Goal: Browse casually

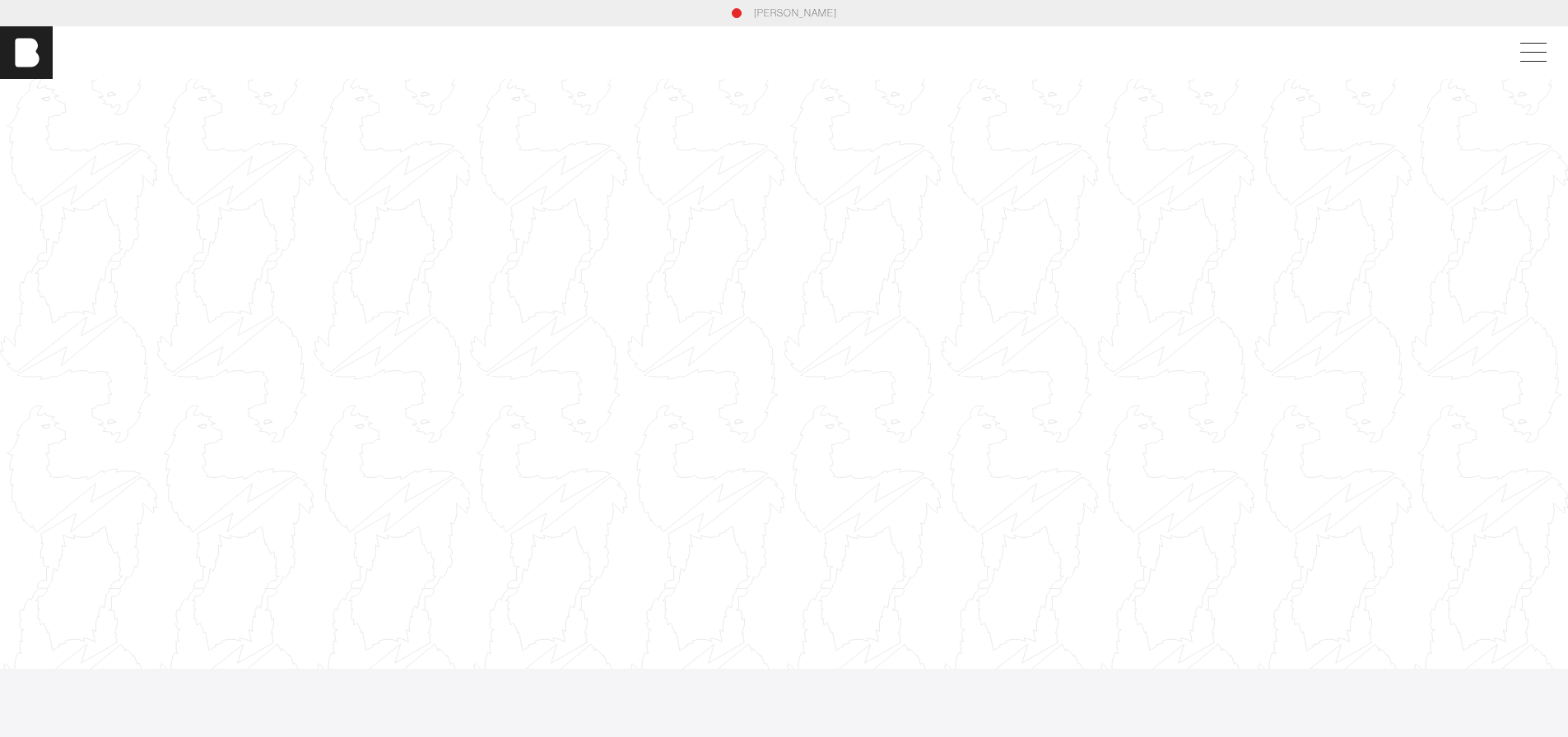
click at [581, 333] on div at bounding box center [784, 374] width 1568 height 882
click at [913, 211] on div at bounding box center [784, 374] width 1568 height 882
click at [1214, 265] on div at bounding box center [784, 374] width 1568 height 882
click at [327, 169] on div at bounding box center [784, 374] width 1568 height 882
click at [1348, 258] on div at bounding box center [784, 374] width 1568 height 882
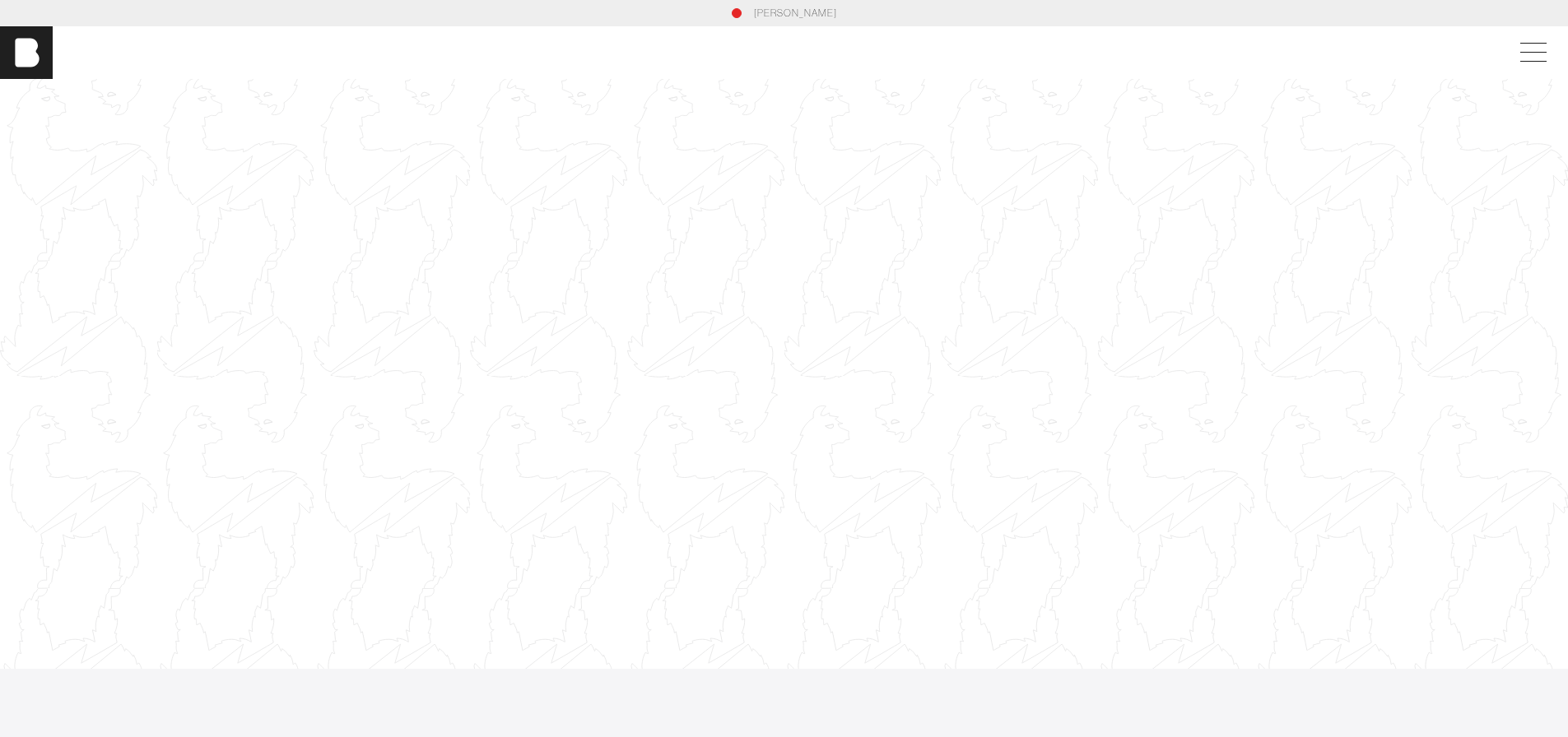
click at [1348, 258] on div at bounding box center [784, 374] width 1568 height 882
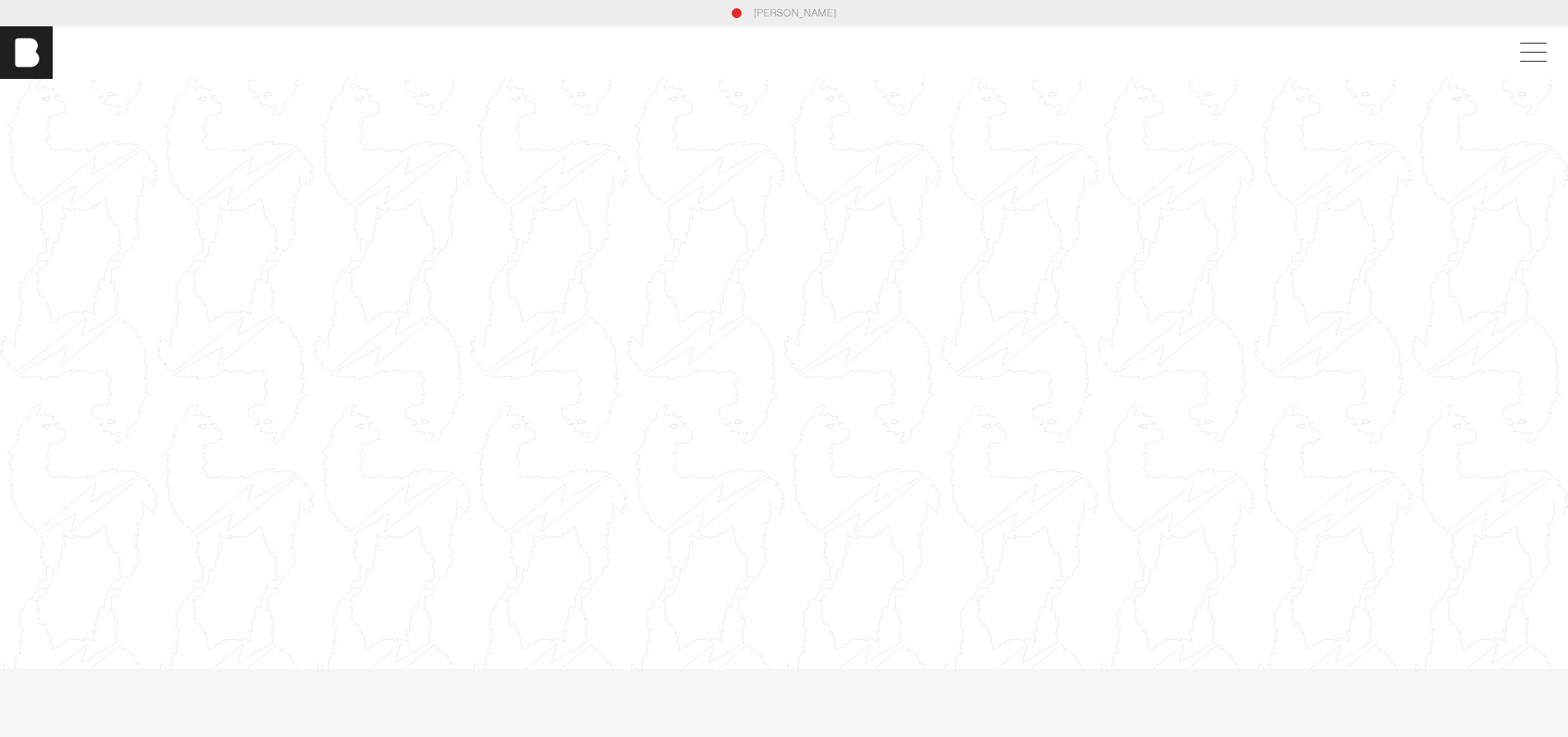
click at [1348, 258] on div at bounding box center [784, 374] width 1568 height 882
click at [680, 243] on div at bounding box center [784, 374] width 1568 height 882
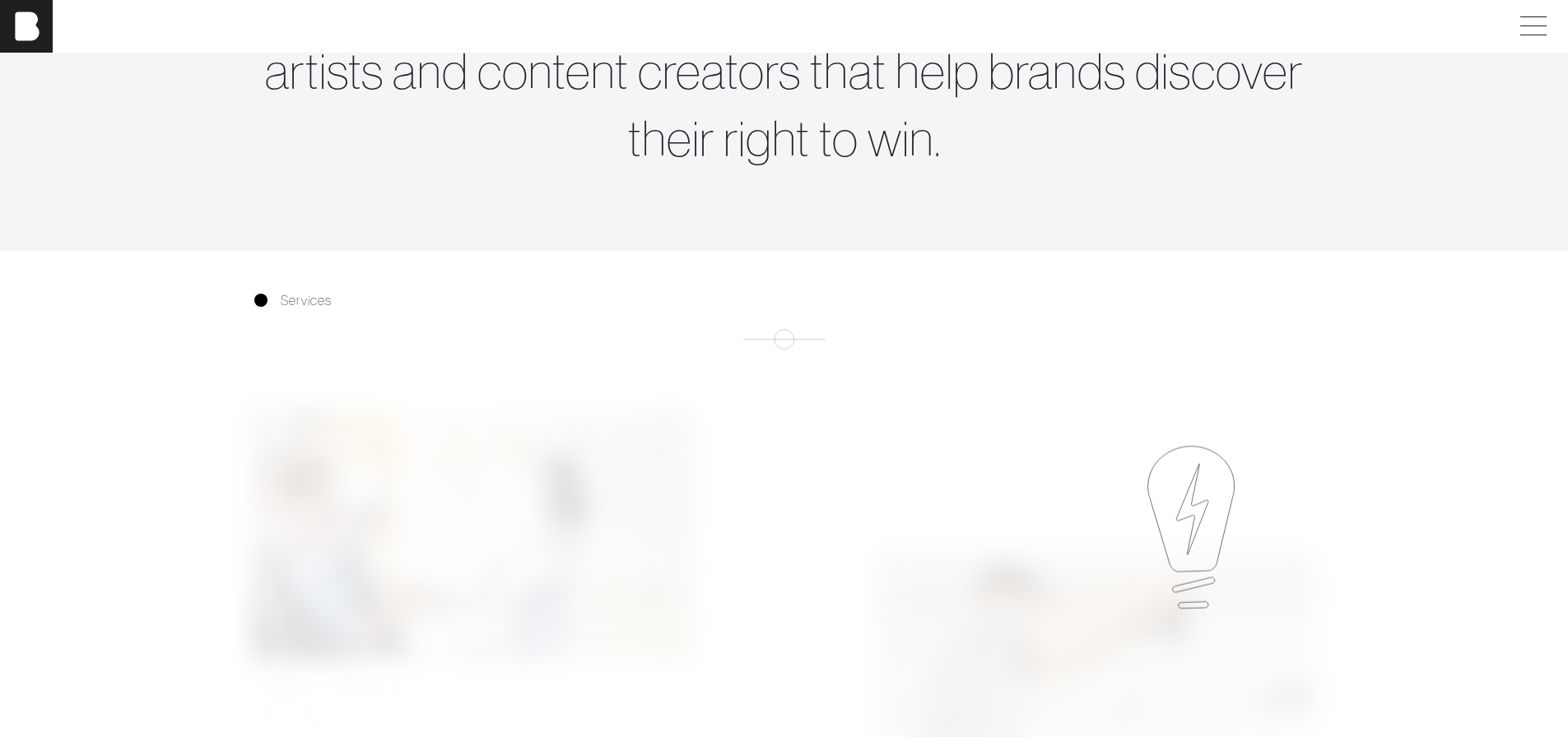
scroll to position [822, 0]
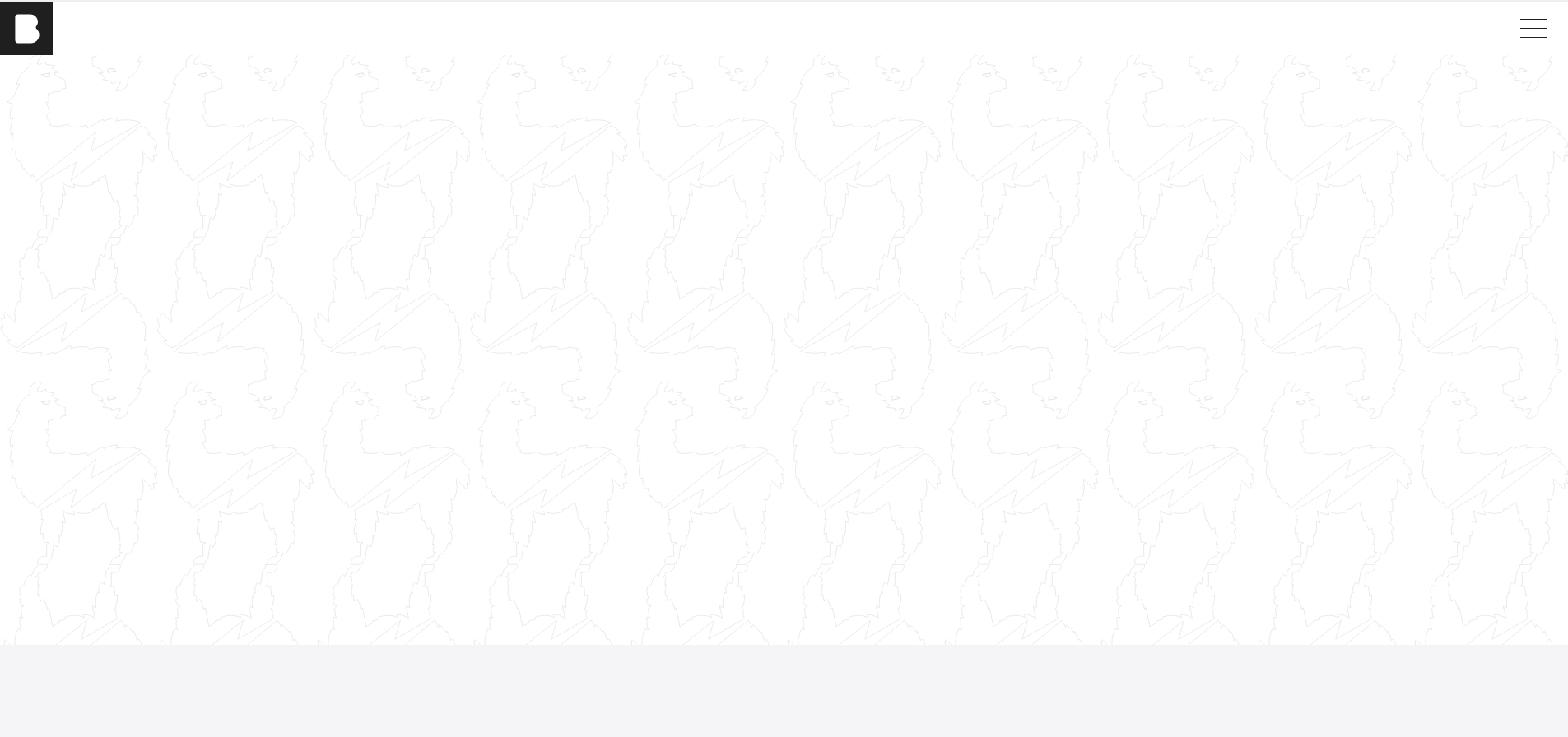
scroll to position [0, 0]
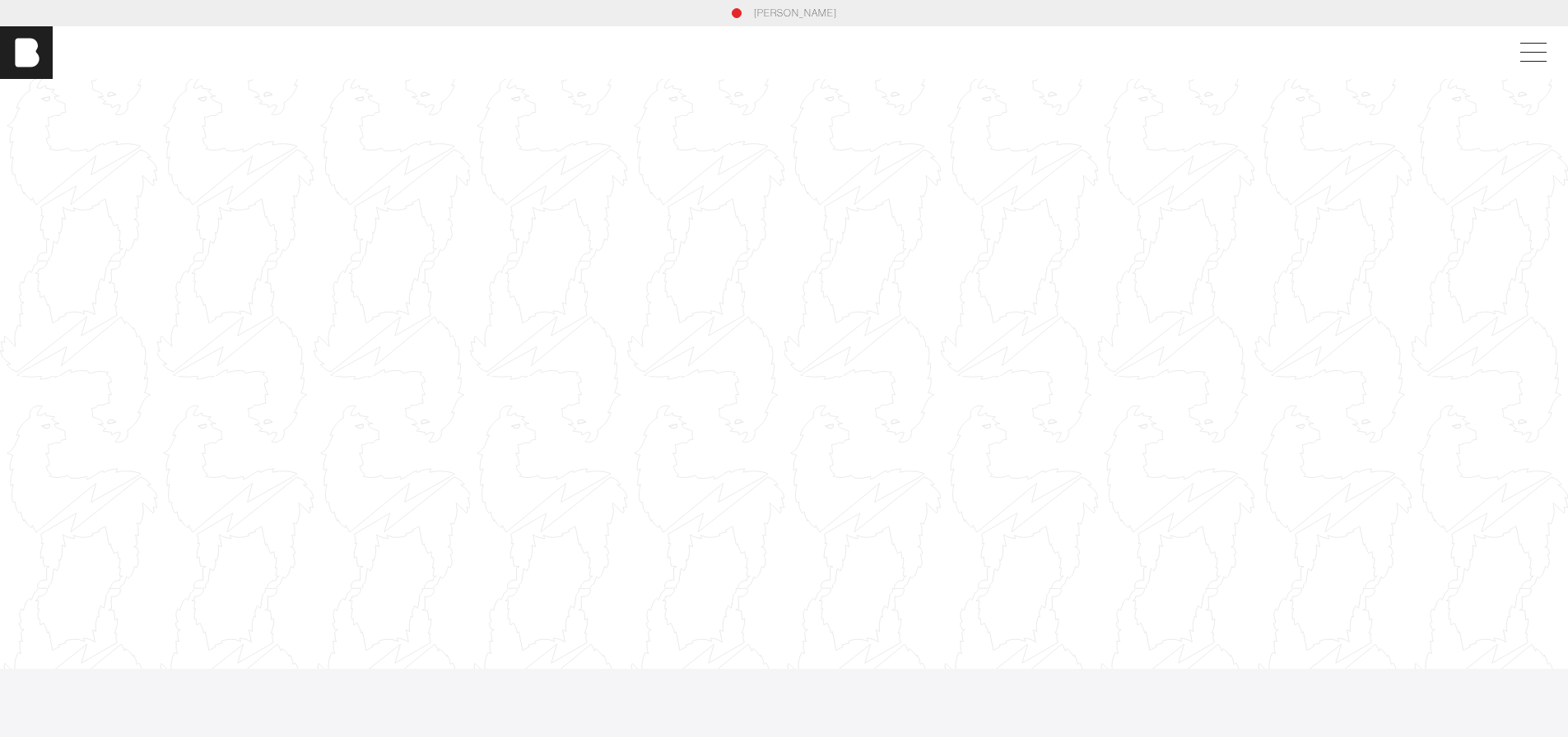
click at [792, 347] on div at bounding box center [784, 374] width 1568 height 882
